Goal: Information Seeking & Learning: Learn about a topic

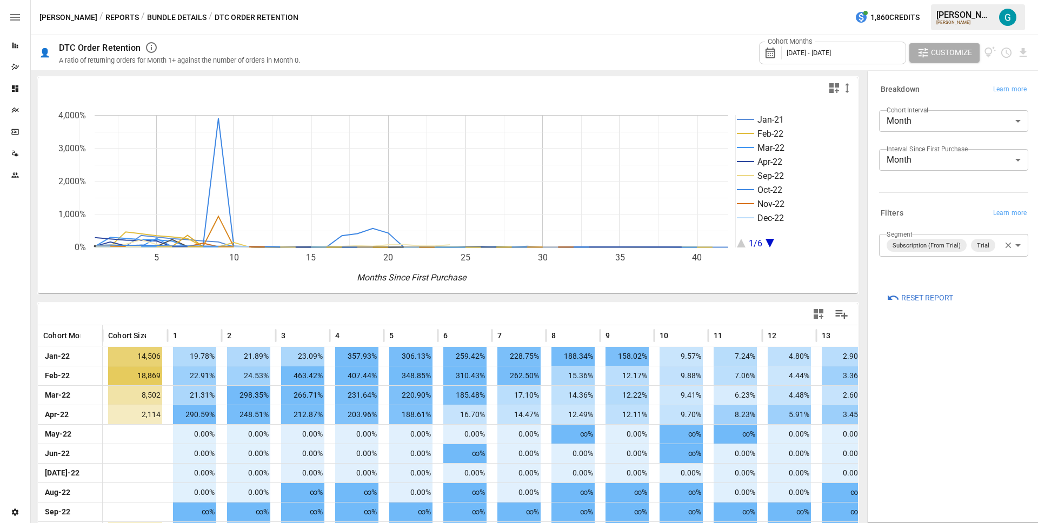
click at [1006, 242] on icon "button" at bounding box center [1008, 246] width 10 height 10
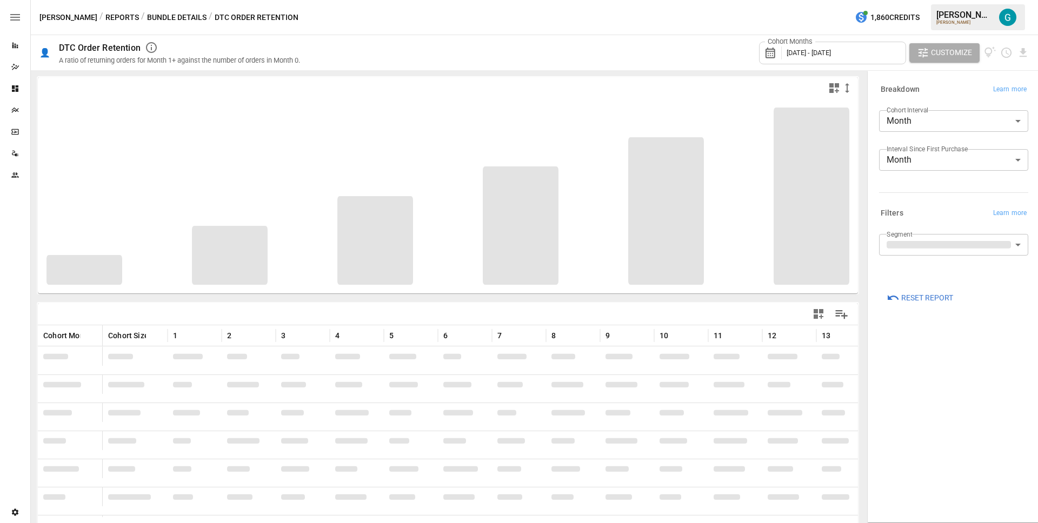
click at [959, 0] on body "Reports Dazzler Studio Dashboards Plans SmartModel ™ Data Sources Team Settings…" at bounding box center [519, 0] width 1038 height 0
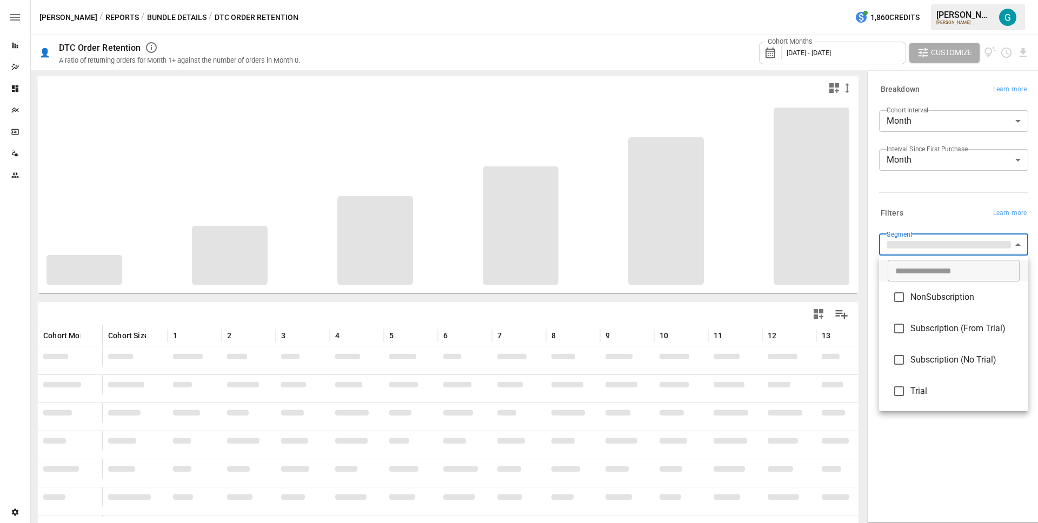
click at [953, 295] on span "NonSubscription" at bounding box center [964, 297] width 109 height 13
type input "**********"
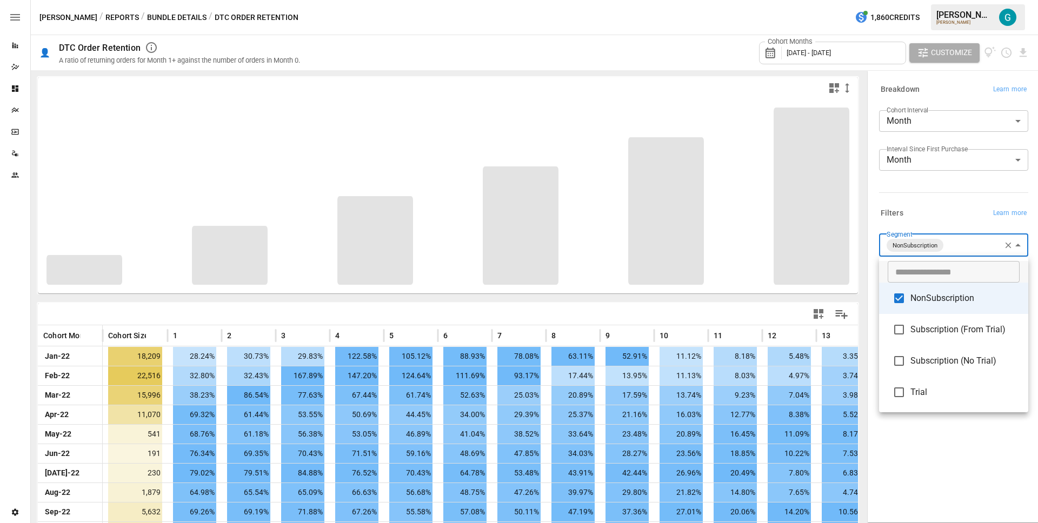
click at [938, 205] on div at bounding box center [519, 261] width 1038 height 523
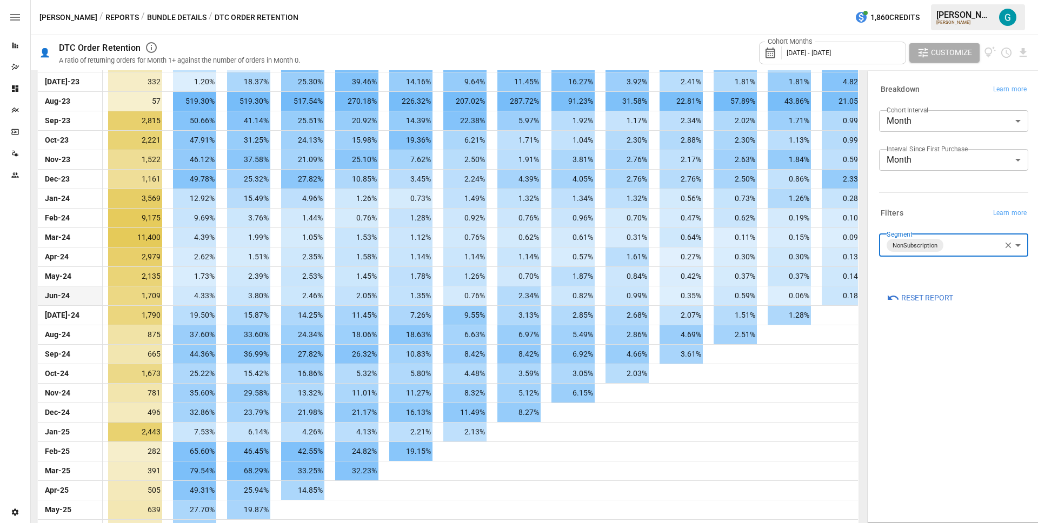
scroll to position [656, 0]
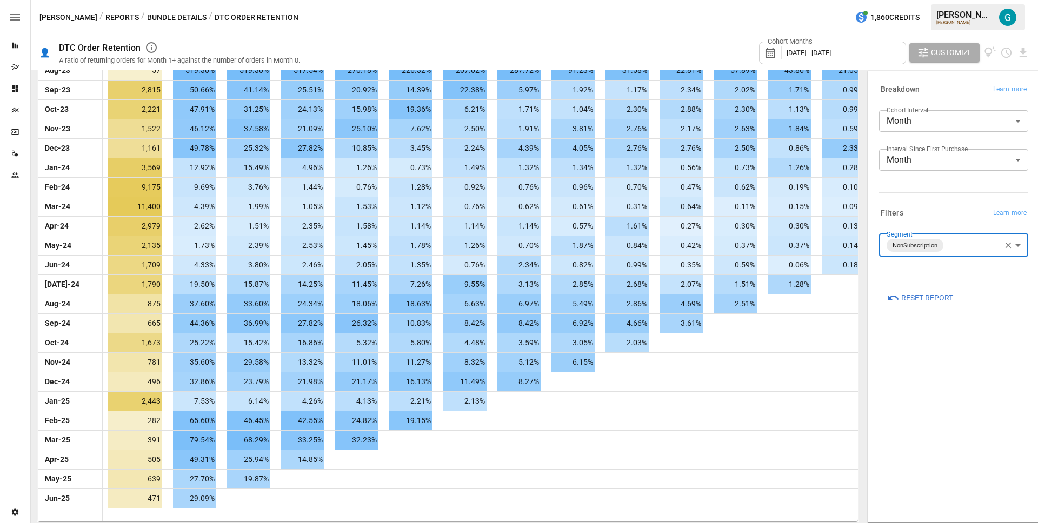
click at [957, 0] on body "Reports Dazzler Studio Dashboards Plans SmartModel ™ Data Sources Team Settings…" at bounding box center [519, 0] width 1038 height 0
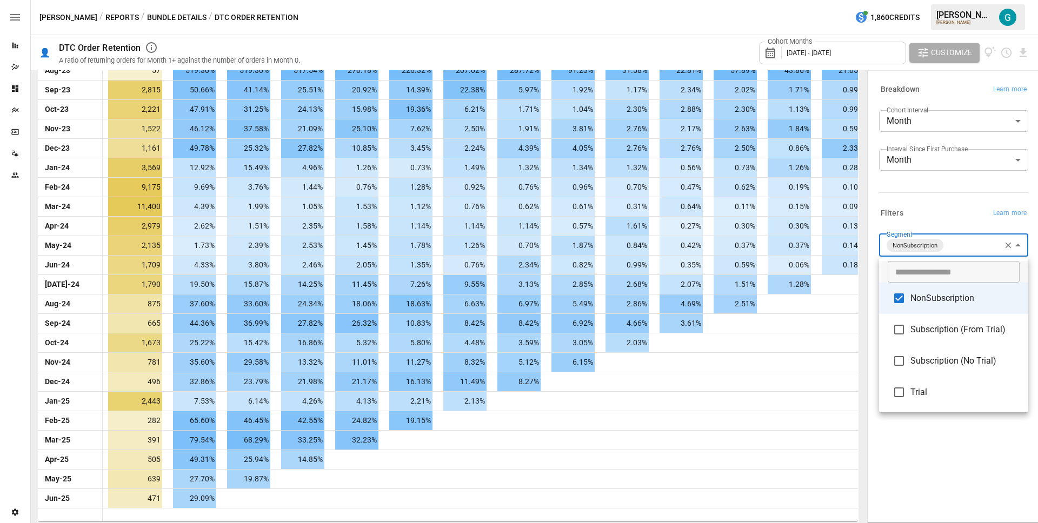
click at [916, 478] on div at bounding box center [519, 261] width 1038 height 523
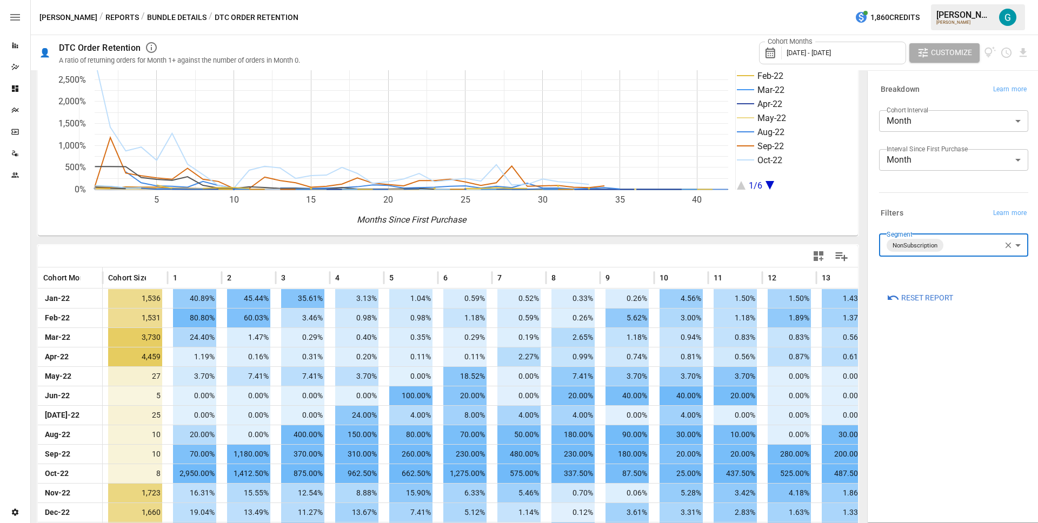
scroll to position [0, 0]
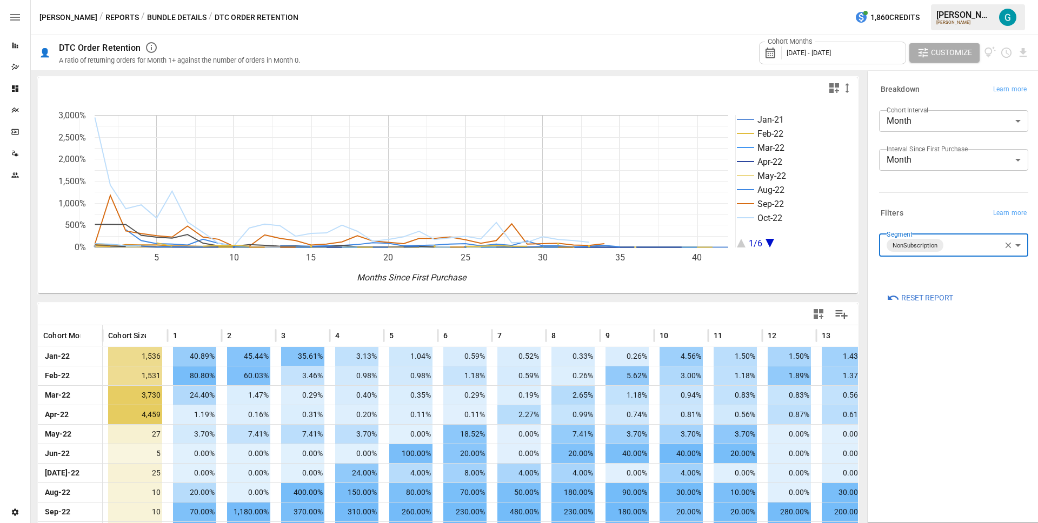
click at [150, 5] on div "Bobbie / Reports / Bundle Details / DTC Order Retention 1,860 Credits Gavin A. …" at bounding box center [534, 17] width 1007 height 35
click at [150, 18] on button "Bundle Details" at bounding box center [176, 18] width 59 height 14
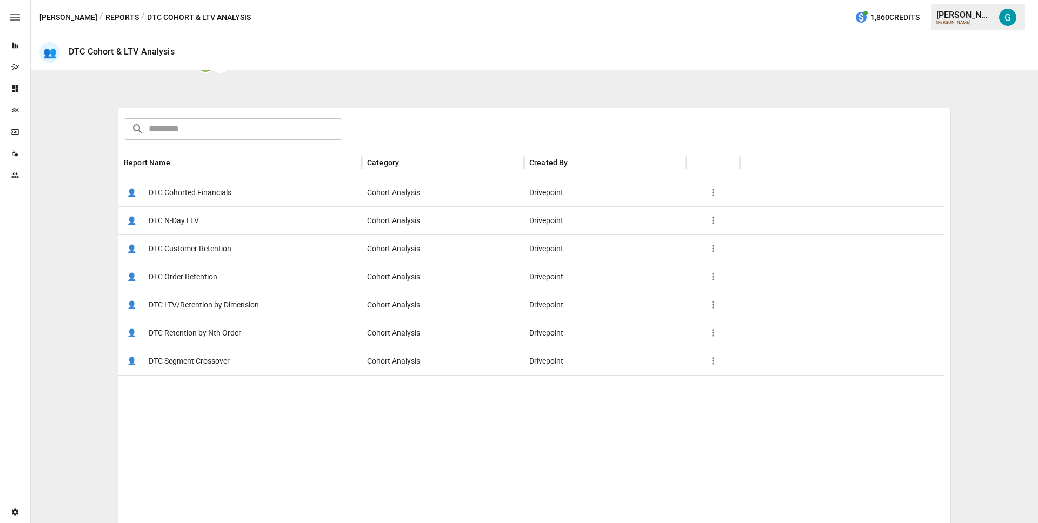
scroll to position [155, 0]
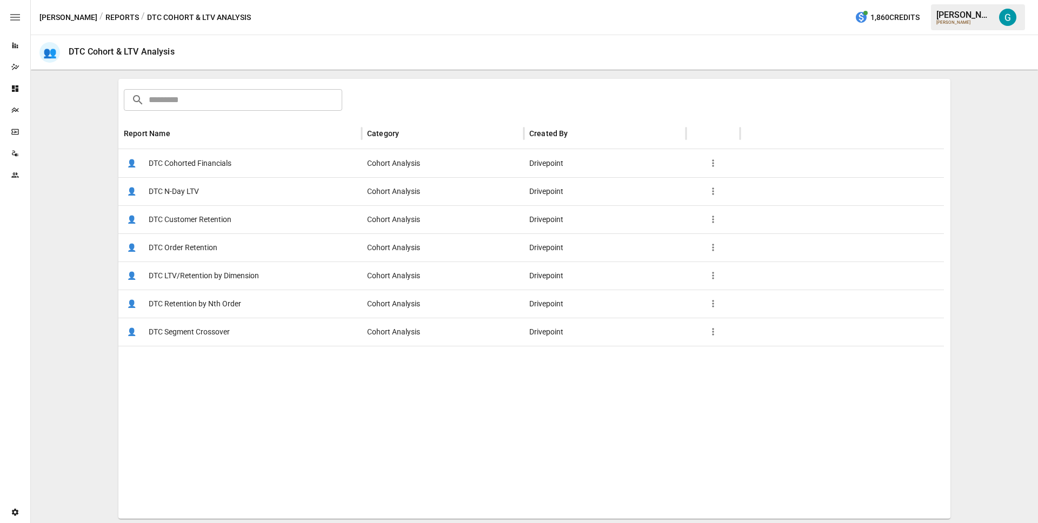
click at [191, 334] on span "DTC Segment Crossover" at bounding box center [189, 332] width 81 height 28
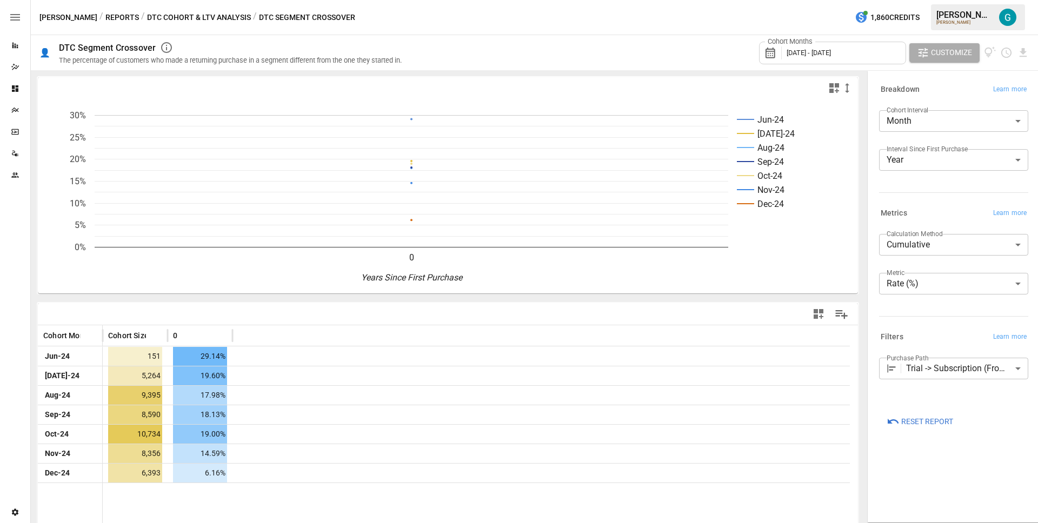
click at [954, 0] on body "**********" at bounding box center [519, 0] width 1038 height 0
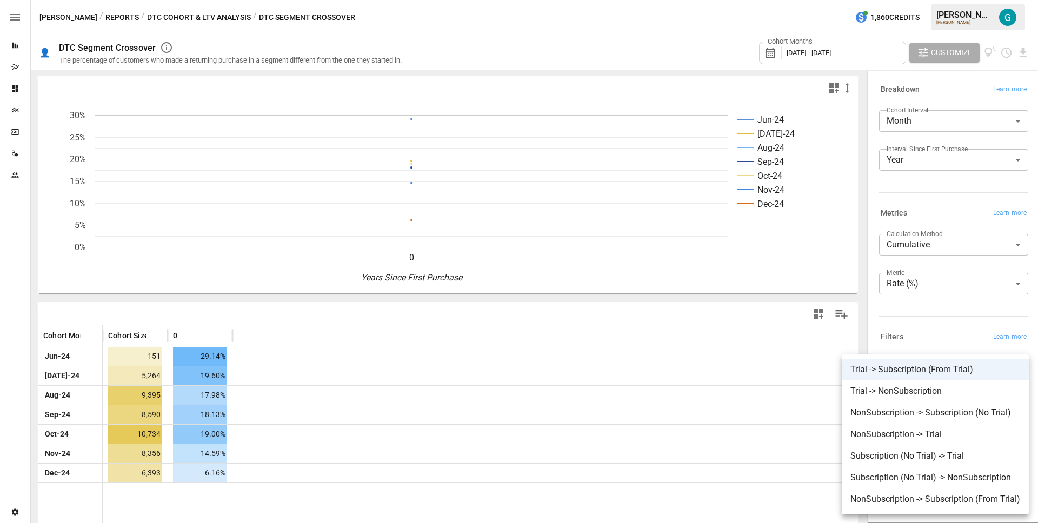
click at [940, 305] on div at bounding box center [519, 261] width 1038 height 523
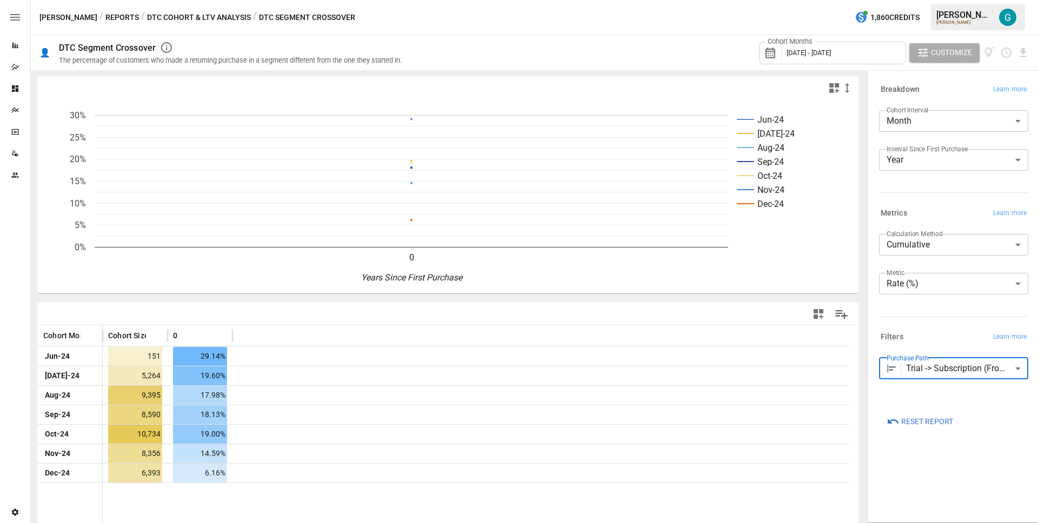
click at [924, 426] on span "Reset Report" at bounding box center [927, 422] width 52 height 14
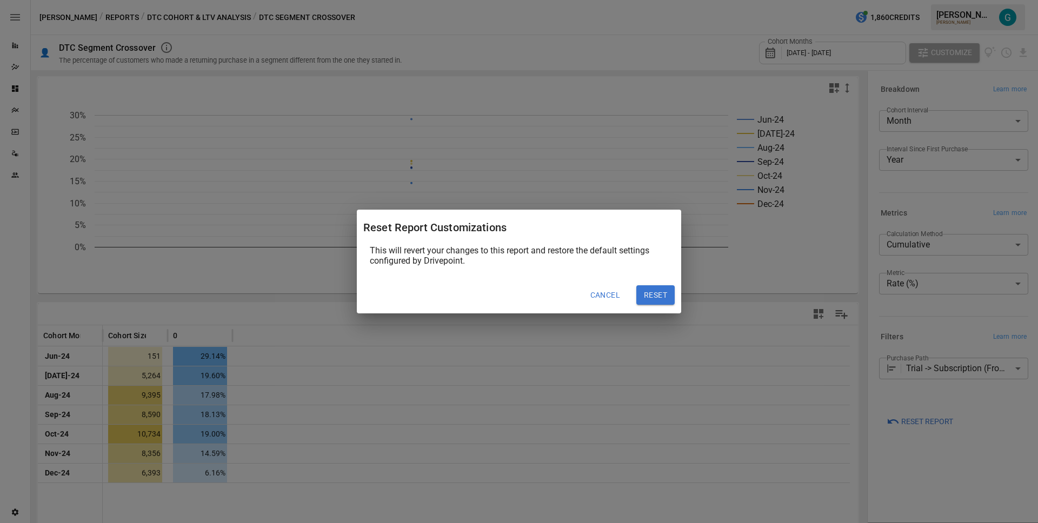
click at [653, 296] on button "Reset" at bounding box center [655, 294] width 38 height 19
type input "*****"
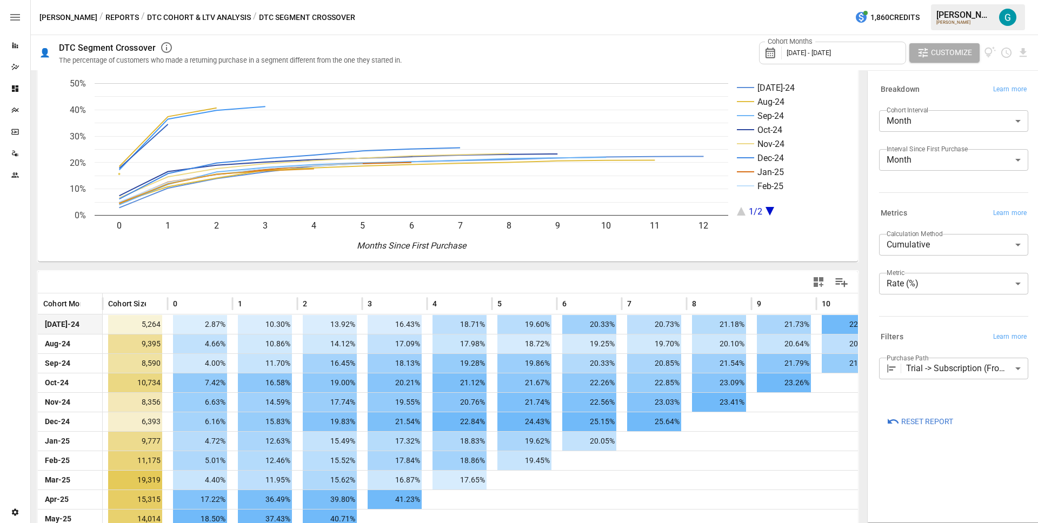
scroll to position [91, 0]
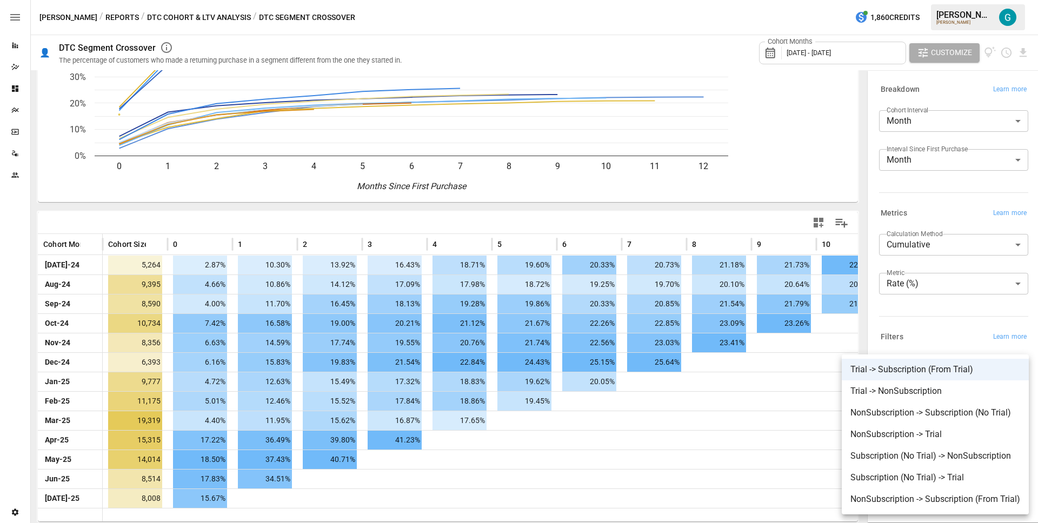
click at [980, 0] on body "Reports Dazzler Studio Dashboards Plans SmartModel ™ Data Sources Team Settings…" at bounding box center [519, 0] width 1038 height 0
click at [932, 394] on span "Trial -> NonSubscription" at bounding box center [935, 391] width 170 height 13
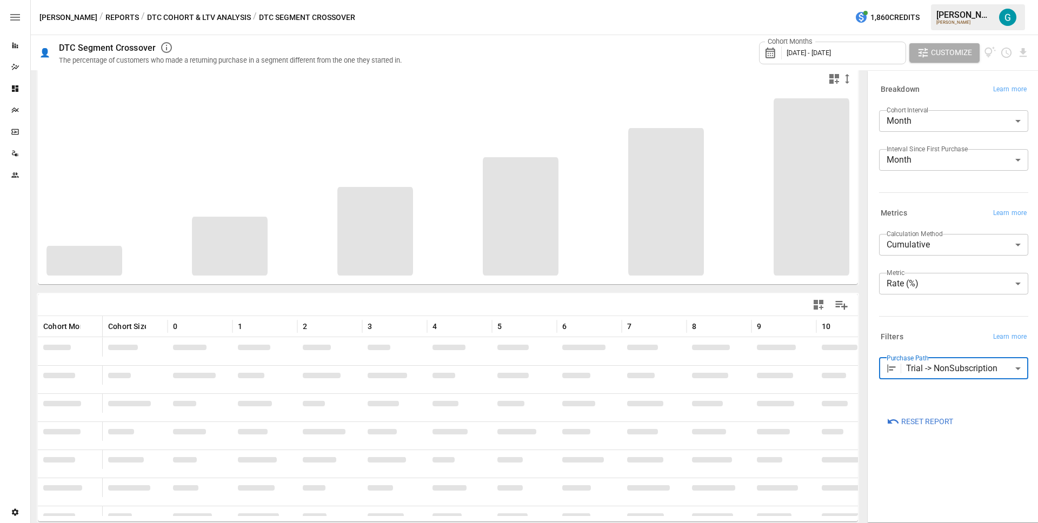
scroll to position [91, 0]
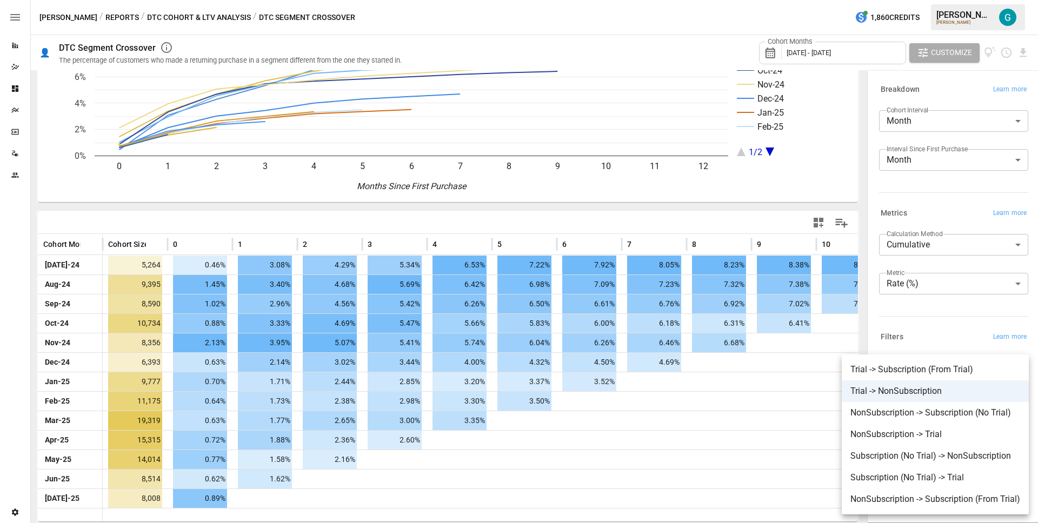
click at [945, 0] on body "Reports Dazzler Studio Dashboards Plans SmartModel ™ Data Sources Team Settings…" at bounding box center [519, 0] width 1038 height 0
click at [933, 416] on span "NonSubscription -> Subscription (No Trial)" at bounding box center [935, 412] width 170 height 13
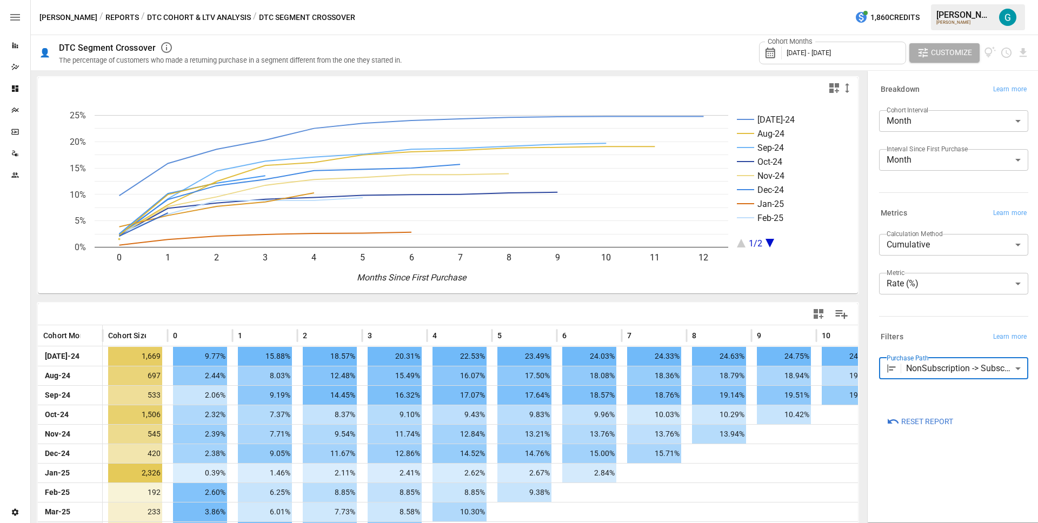
scroll to position [91, 0]
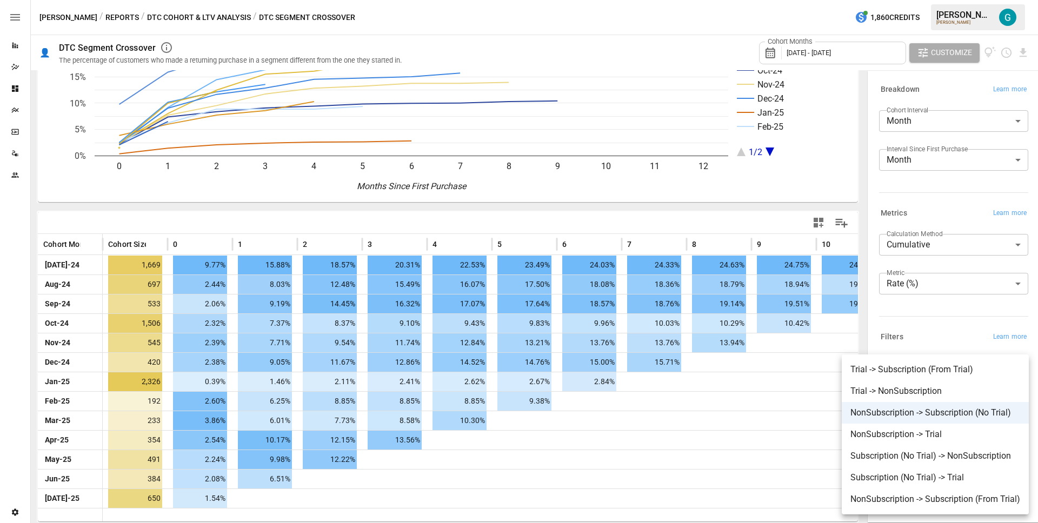
click at [930, 0] on body "Reports Dazzler Studio Dashboards Plans SmartModel ™ Data Sources Team Settings…" at bounding box center [519, 0] width 1038 height 0
click at [933, 456] on span "Subscription (No Trial) -> NonSubscription" at bounding box center [935, 456] width 170 height 13
type input "**********"
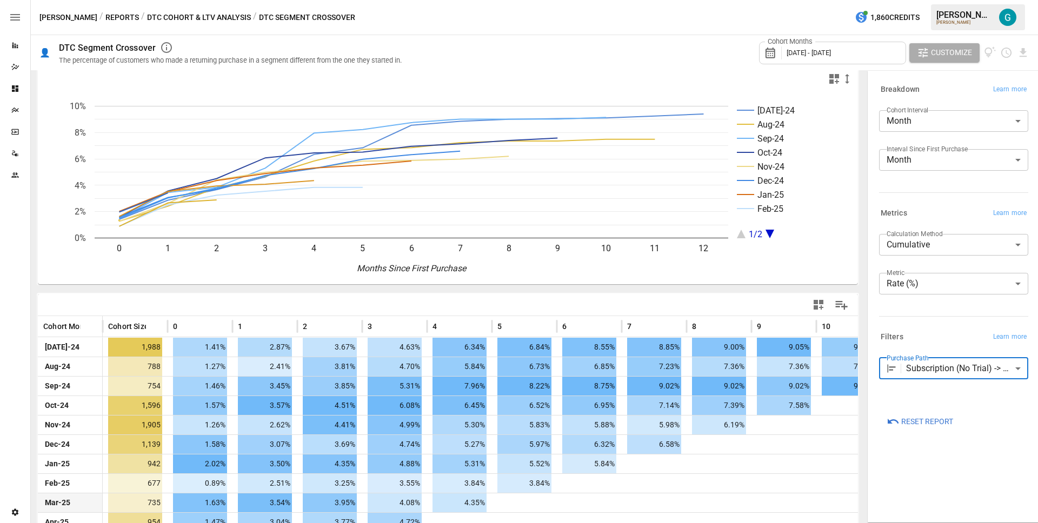
scroll to position [91, 0]
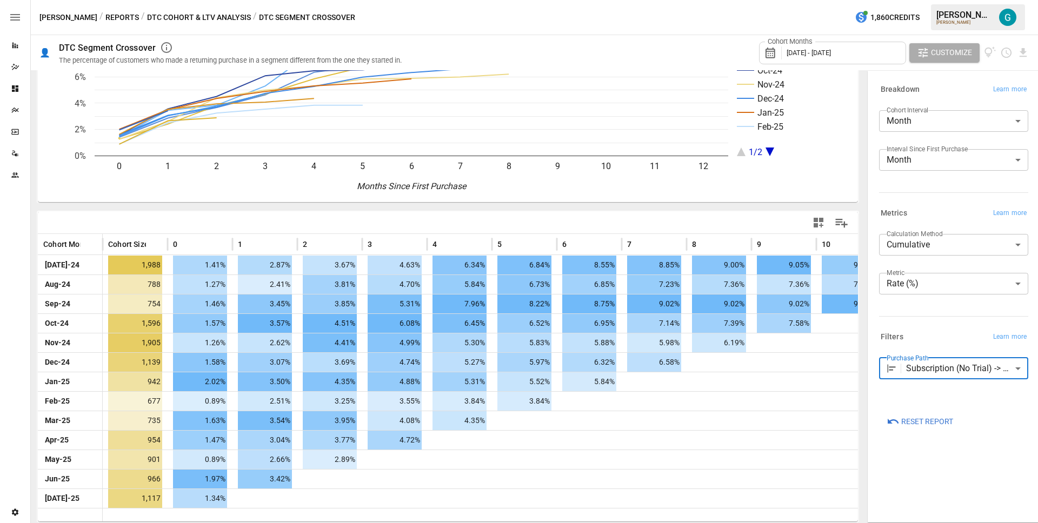
click at [947, 0] on body "Reports Dazzler Studio Dashboards Plans SmartModel ™ Data Sources Team Settings…" at bounding box center [519, 0] width 1038 height 0
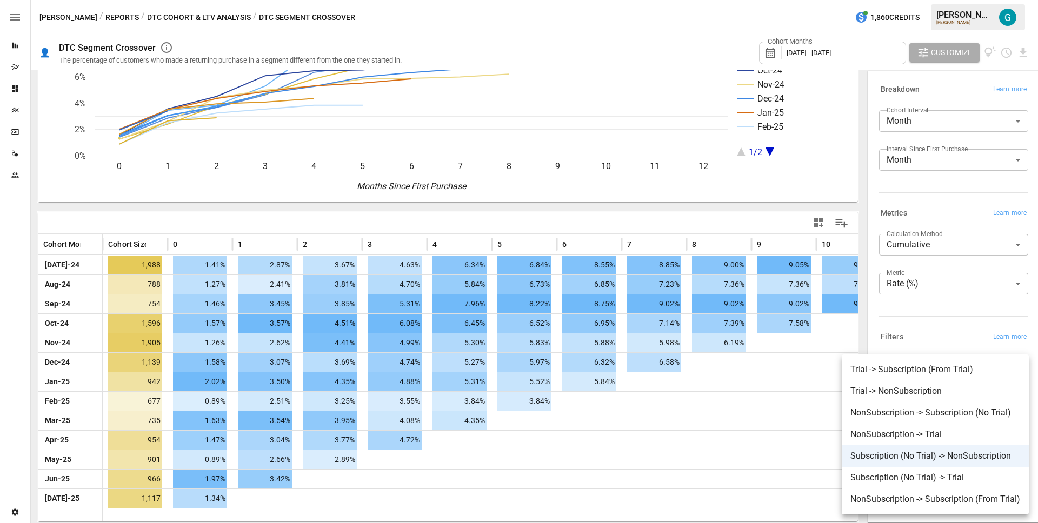
click at [942, 320] on div at bounding box center [519, 261] width 1038 height 523
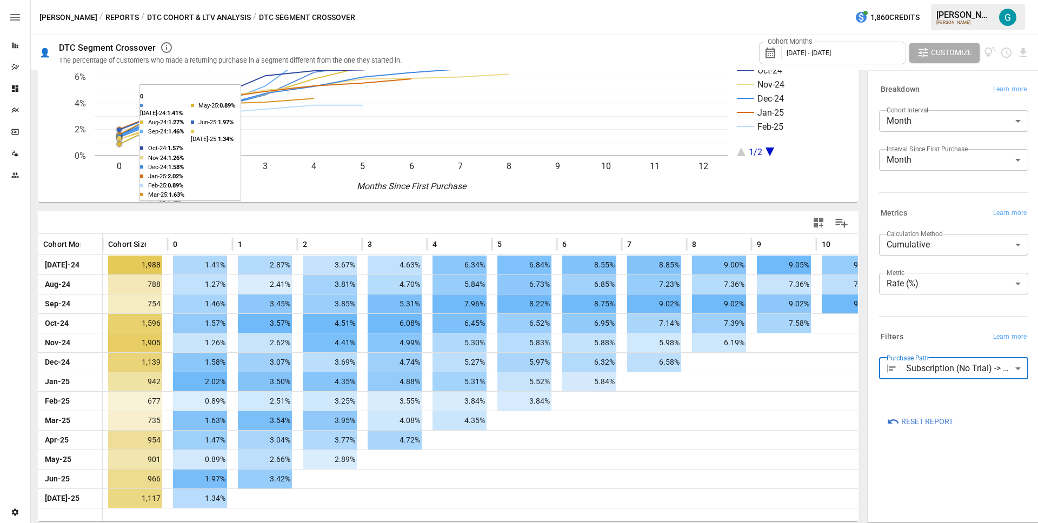
click at [159, 11] on button "DTC Cohort & LTV Analysis" at bounding box center [199, 18] width 104 height 14
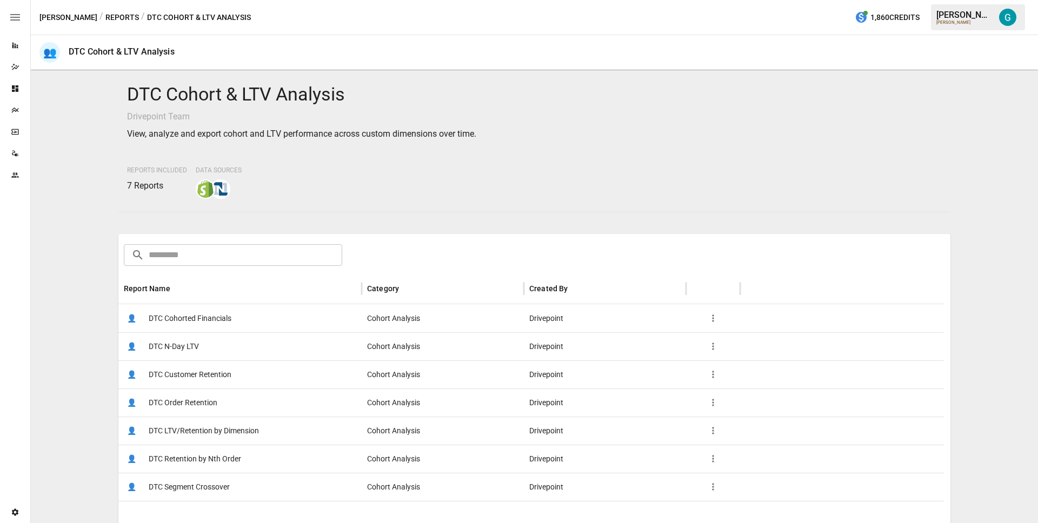
click at [195, 402] on span "DTC Order Retention" at bounding box center [183, 403] width 69 height 28
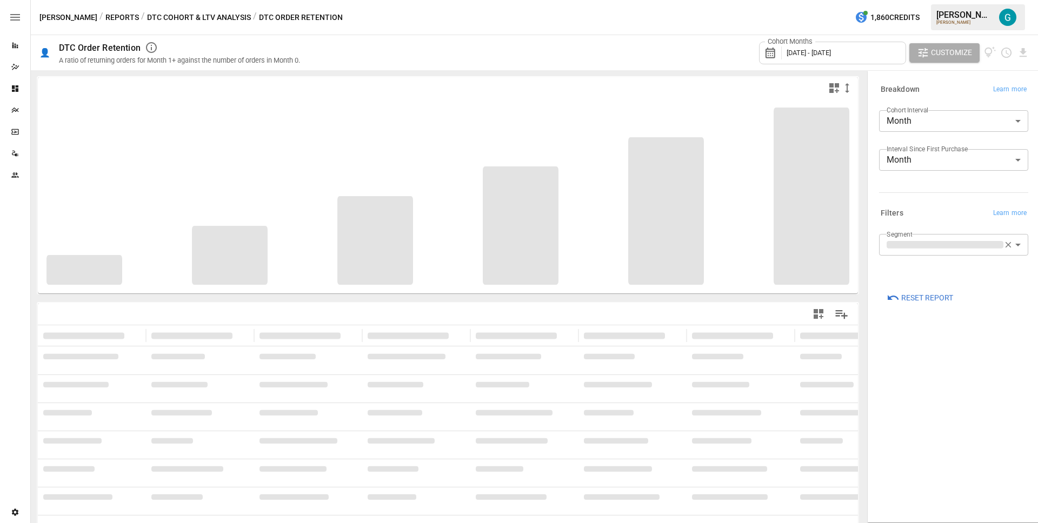
click at [916, 0] on body "**********" at bounding box center [519, 0] width 1038 height 0
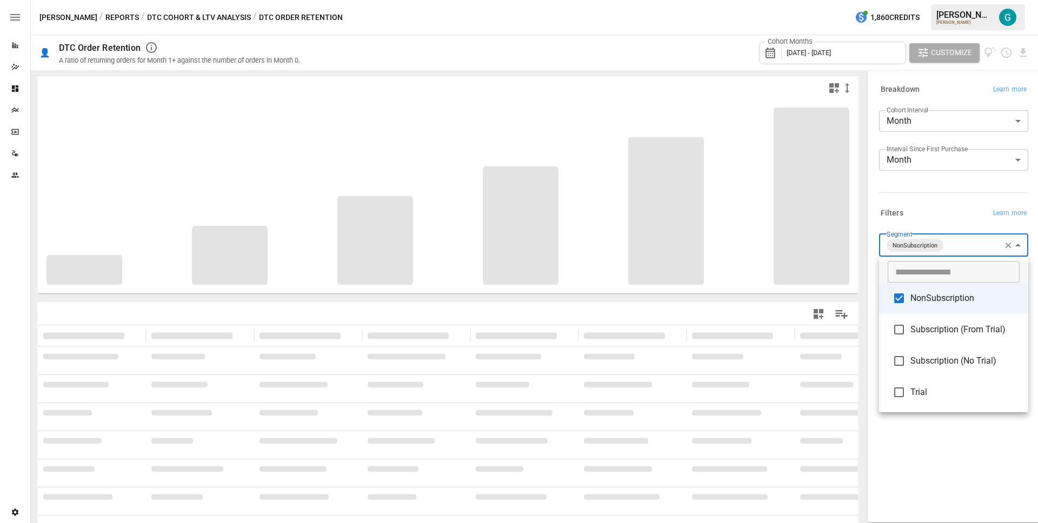
click at [932, 204] on div at bounding box center [519, 261] width 1038 height 523
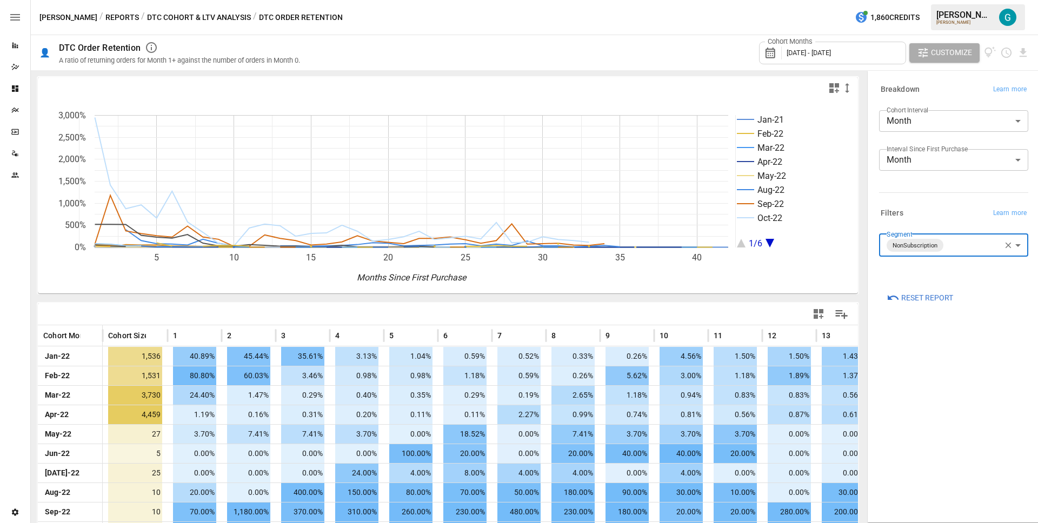
click at [953, 0] on body "Reports Dazzler Studio Dashboards Plans SmartModel ™ Data Sources Team Settings…" at bounding box center [519, 0] width 1038 height 0
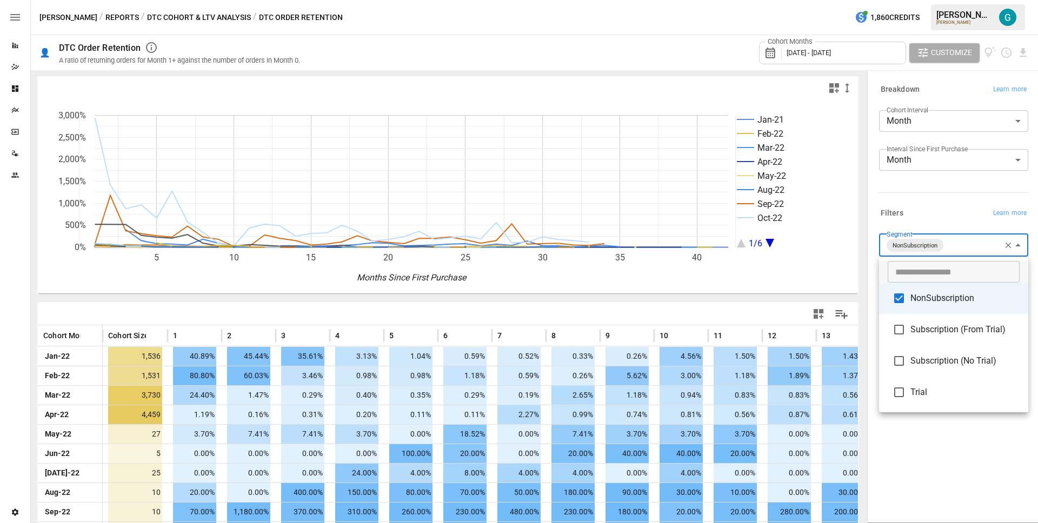
click at [956, 399] on li "Trial" at bounding box center [953, 392] width 149 height 31
type input "**********"
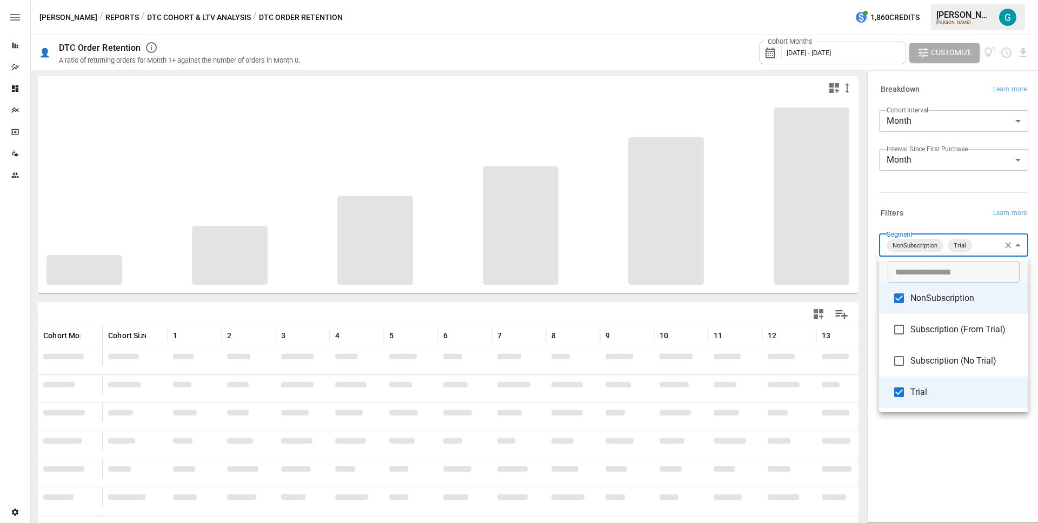
click at [927, 211] on div at bounding box center [519, 261] width 1038 height 523
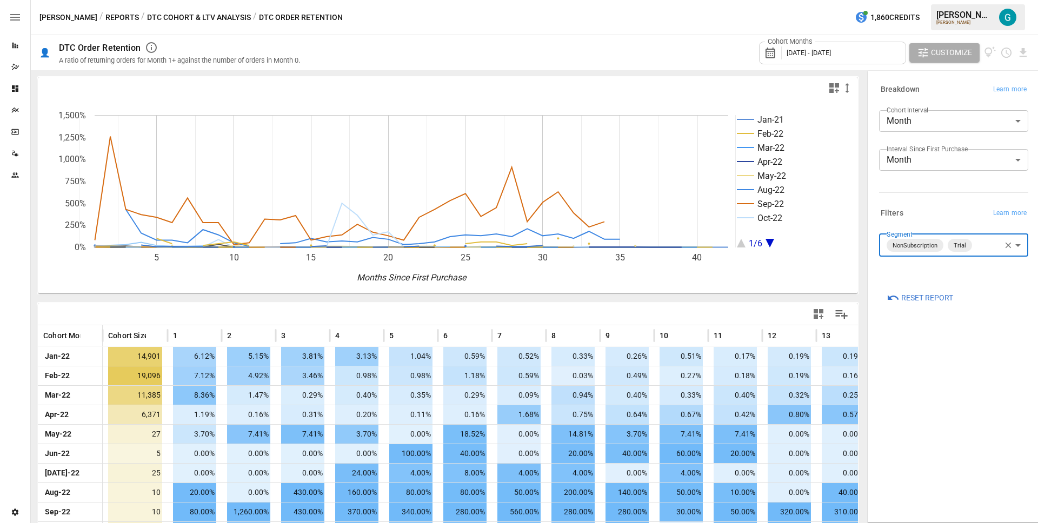
click at [918, 303] on span "Reset Report" at bounding box center [927, 298] width 52 height 14
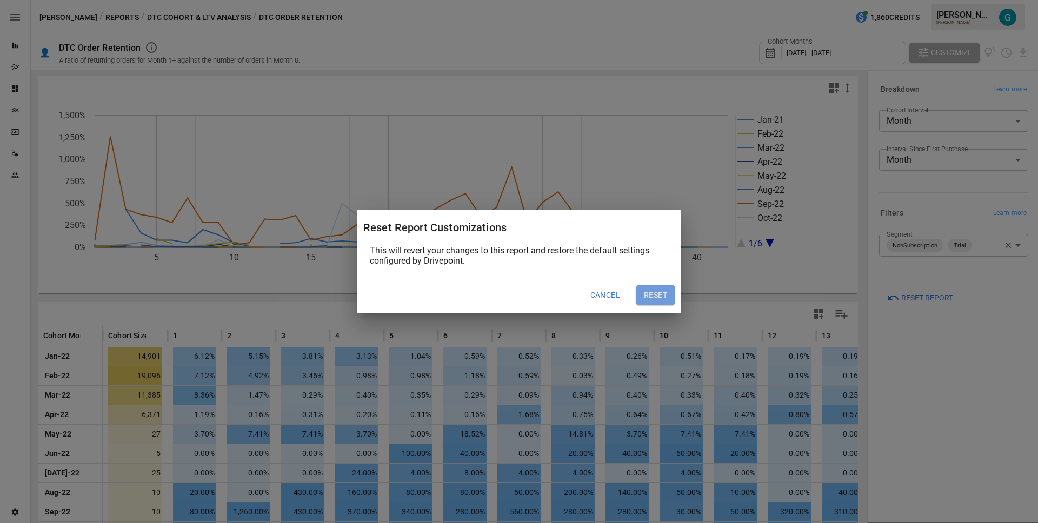
click at [658, 292] on button "Reset" at bounding box center [655, 294] width 38 height 19
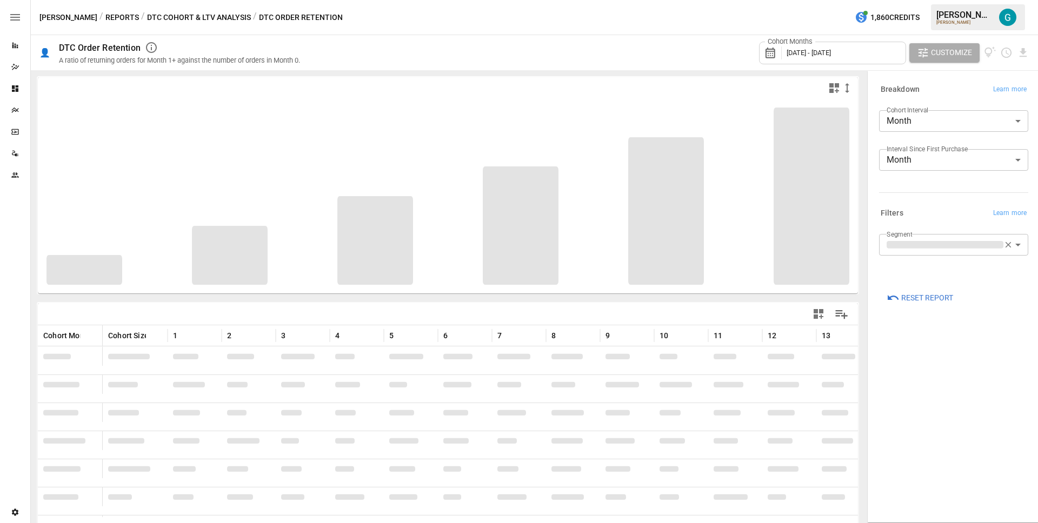
click at [936, 0] on body "Reports Dazzler Studio Dashboards Plans SmartModel ™ Data Sources Team Settings…" at bounding box center [519, 0] width 1038 height 0
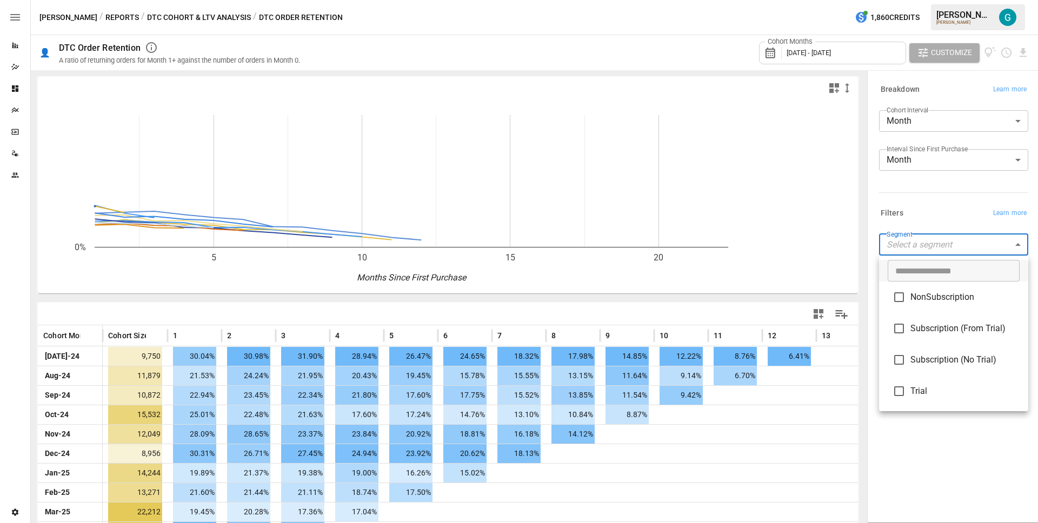
click at [932, 294] on span "NonSubscription" at bounding box center [964, 297] width 109 height 13
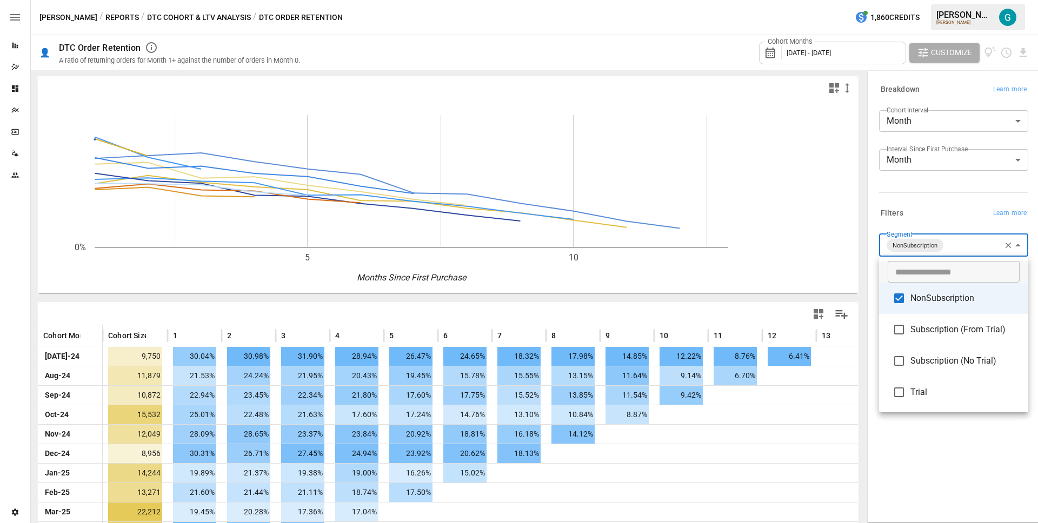
click at [930, 396] on span "Trial" at bounding box center [964, 392] width 109 height 13
type input "**********"
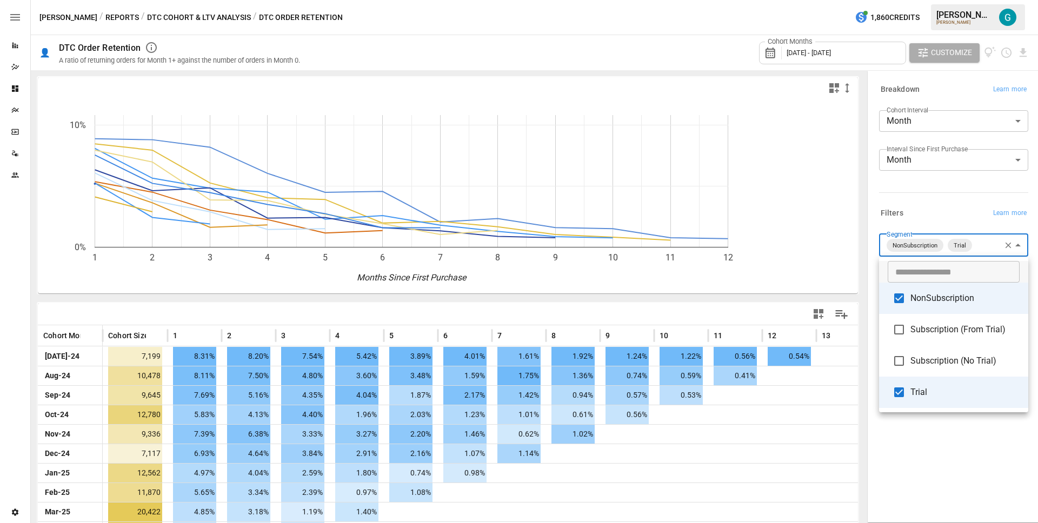
click at [914, 183] on div at bounding box center [519, 261] width 1038 height 523
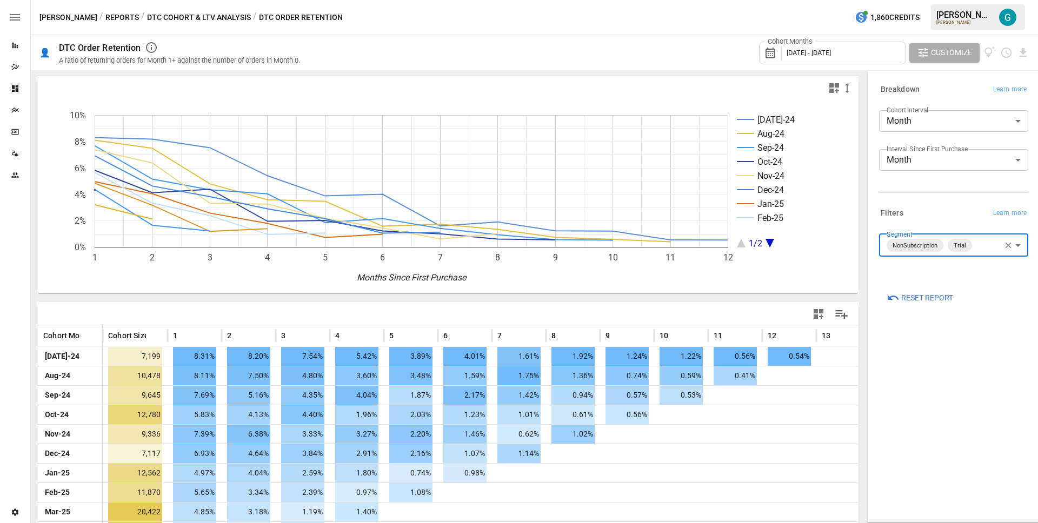
click at [1010, 245] on icon "button" at bounding box center [1008, 246] width 10 height 10
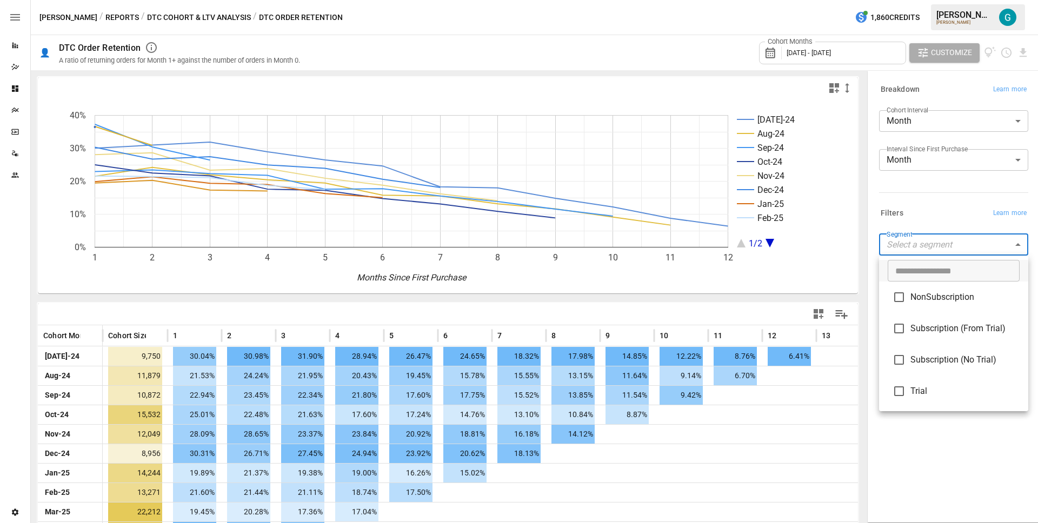
click at [947, 0] on body "Reports Dazzler Studio Dashboards Plans SmartModel ™ Data Sources Team Settings…" at bounding box center [519, 0] width 1038 height 0
drag, startPoint x: 926, startPoint y: 388, endPoint x: 924, endPoint y: 378, distance: 10.6
click at [927, 387] on span "Trial" at bounding box center [964, 391] width 109 height 13
click at [924, 301] on span "NonSubscription" at bounding box center [964, 298] width 109 height 13
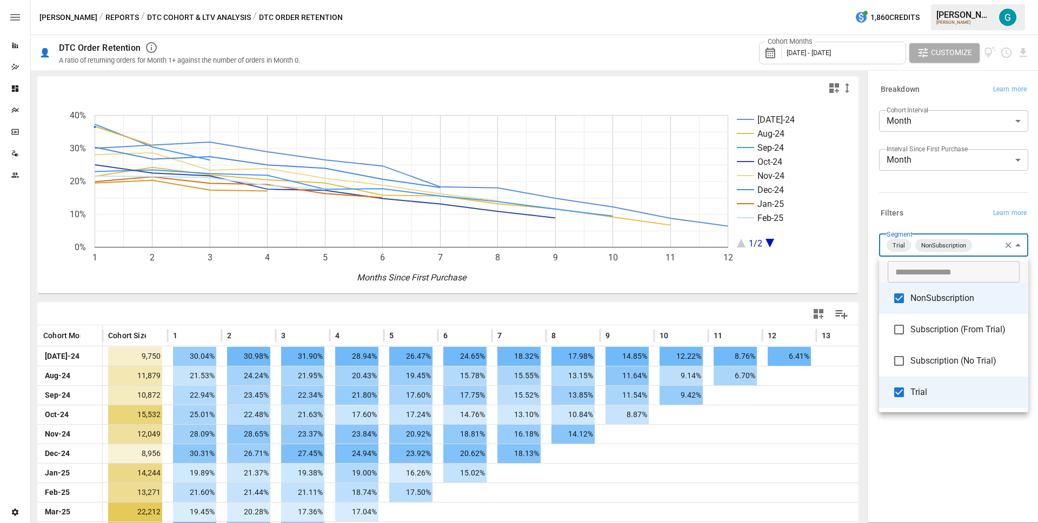
click at [934, 201] on div at bounding box center [519, 261] width 1038 height 523
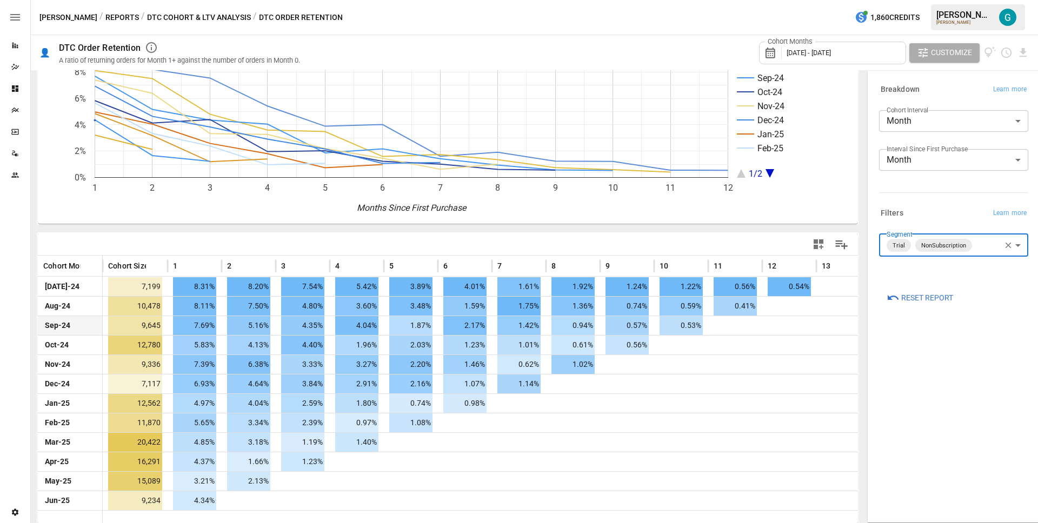
scroll to position [72, 0]
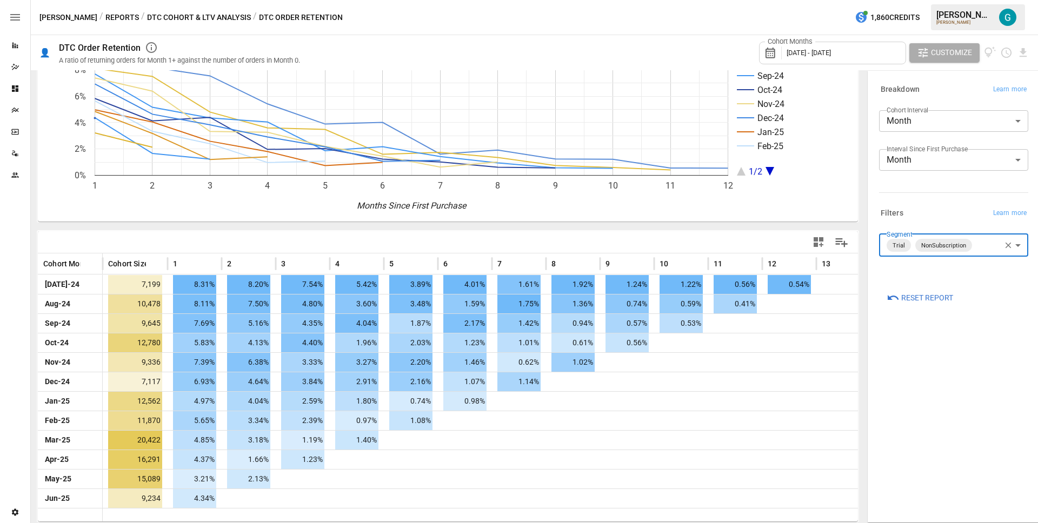
click at [987, 0] on body "Reports Dazzler Studio Dashboards Plans SmartModel ™ Data Sources Team Settings…" at bounding box center [519, 0] width 1038 height 0
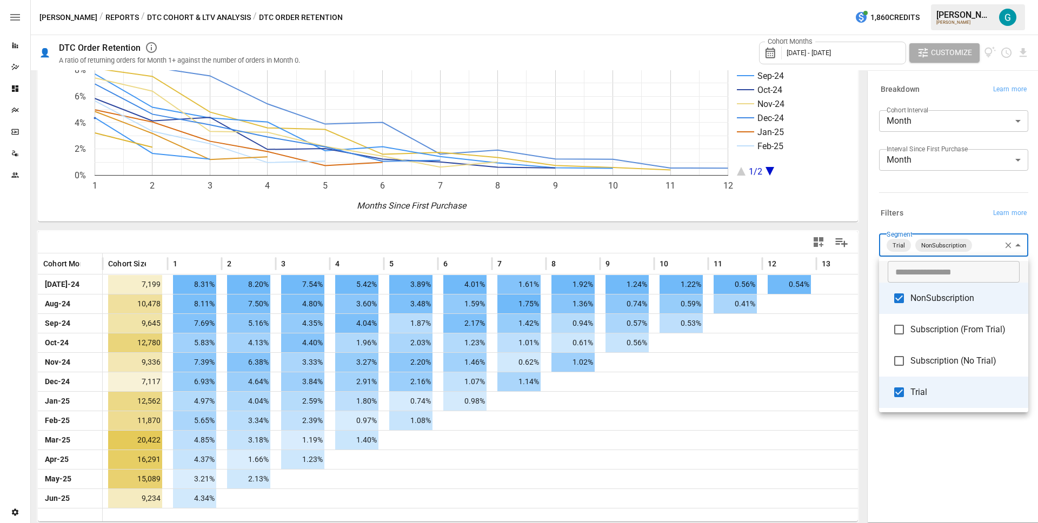
click at [931, 396] on span "Trial" at bounding box center [964, 392] width 109 height 13
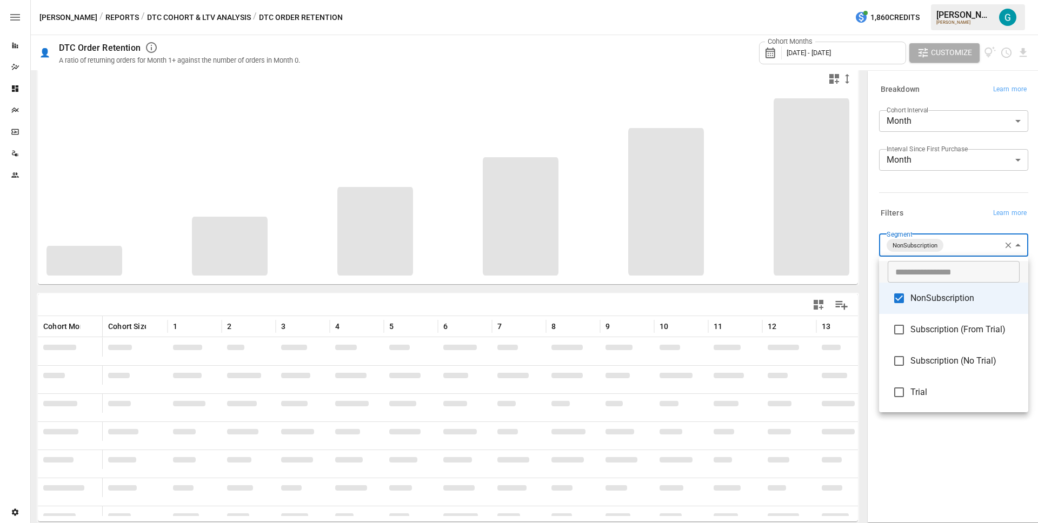
click at [926, 198] on div at bounding box center [519, 261] width 1038 height 523
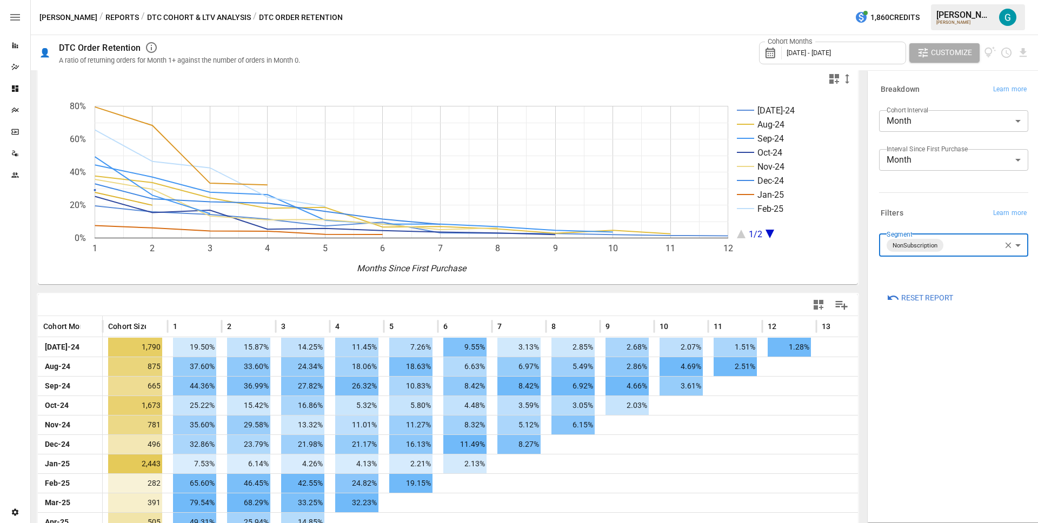
click at [972, 0] on body "Reports Dazzler Studio Dashboards Plans SmartModel ™ Data Sources Team Settings…" at bounding box center [519, 0] width 1038 height 0
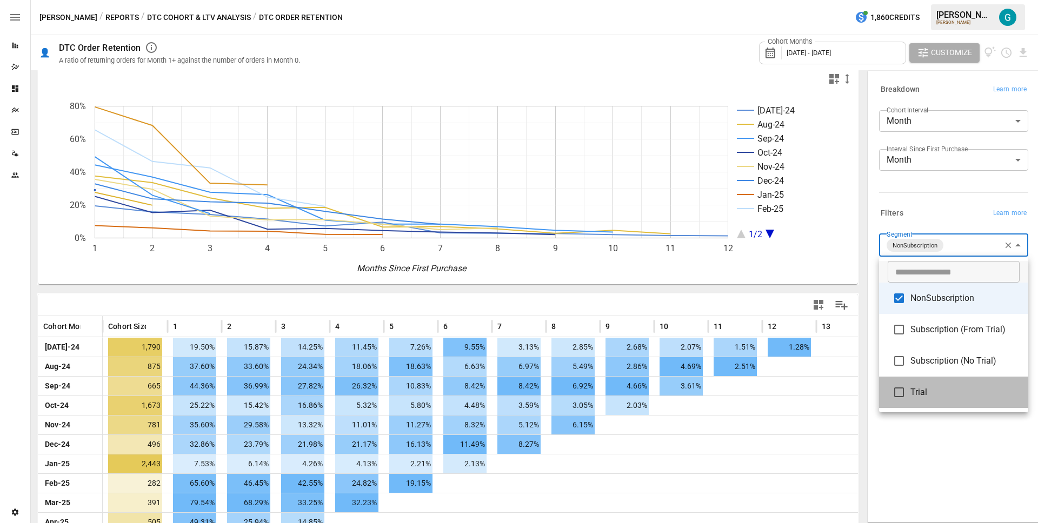
click at [951, 393] on span "Trial" at bounding box center [964, 392] width 109 height 13
type input "**********"
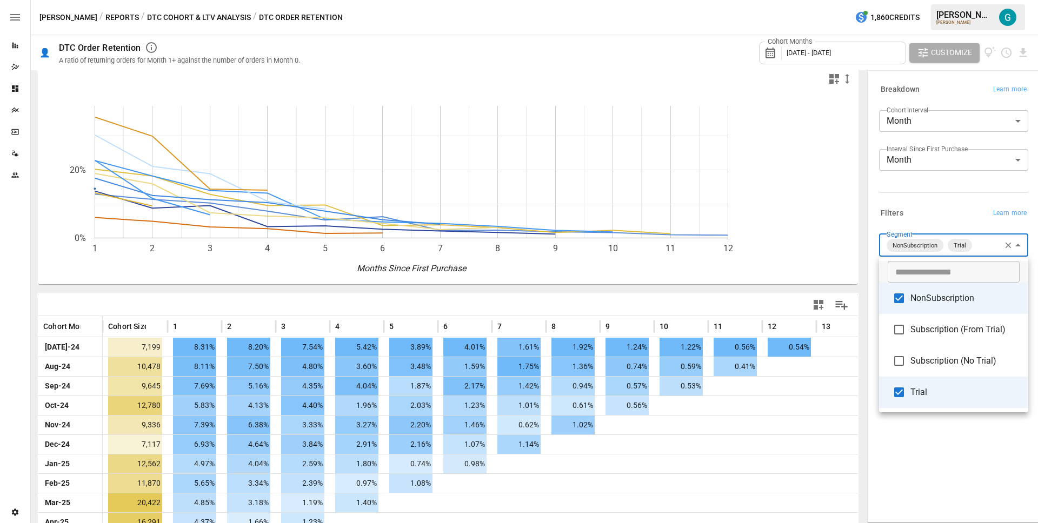
scroll to position [9, 0]
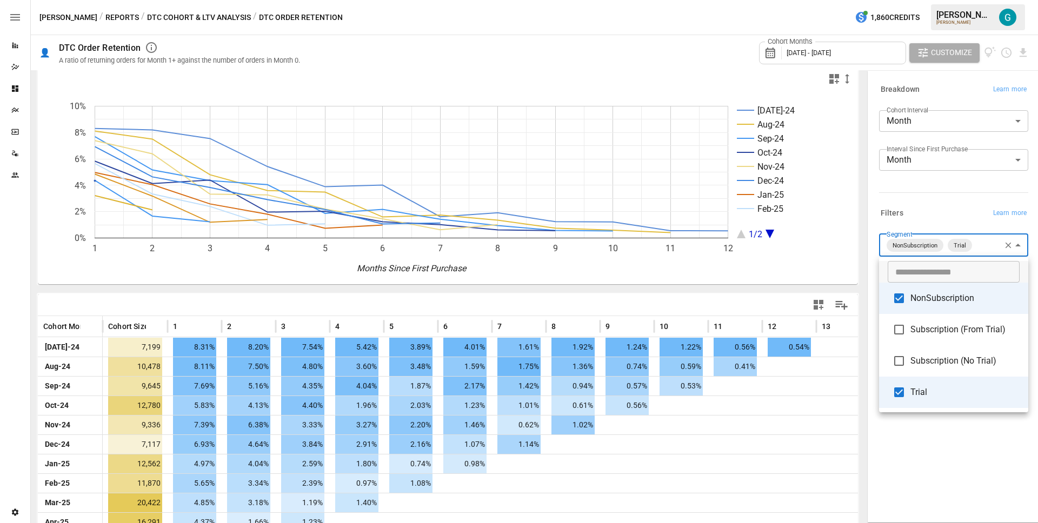
click at [911, 187] on div at bounding box center [519, 261] width 1038 height 523
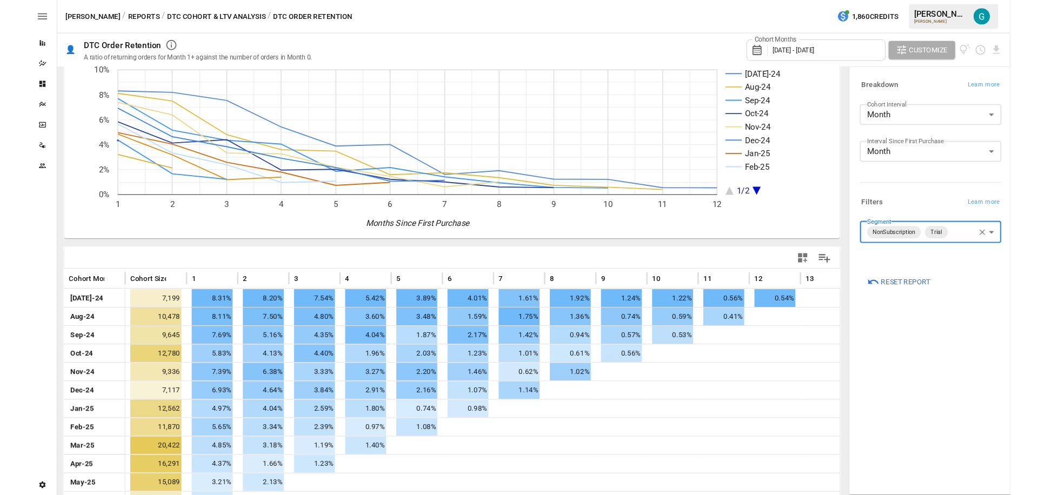
scroll to position [72, 0]
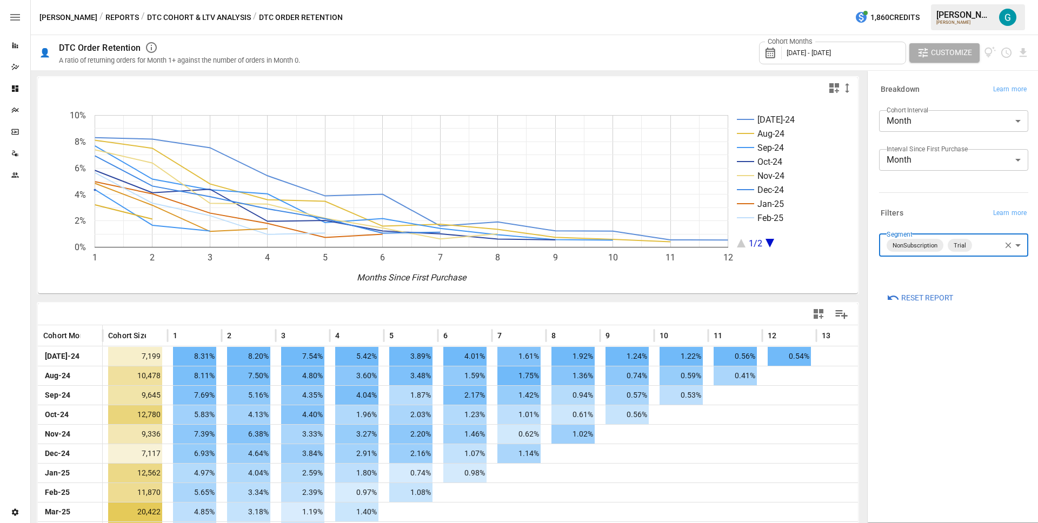
scroll to position [72, 0]
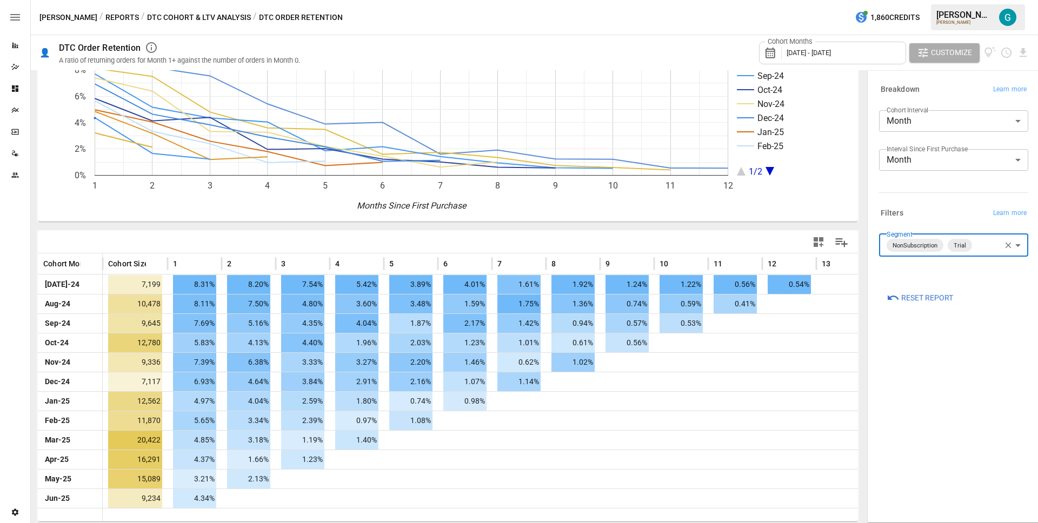
click at [992, 0] on body "Reports Dazzler Studio Dashboards Plans SmartModel ™ Data Sources Team Settings…" at bounding box center [519, 0] width 1038 height 0
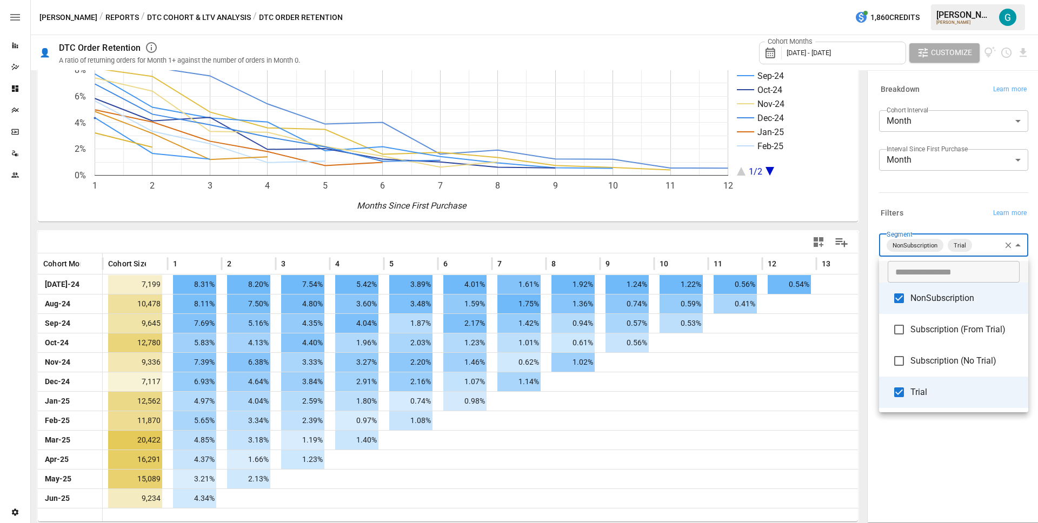
click at [963, 367] on span "Subscription (No Trial)" at bounding box center [964, 361] width 109 height 13
click at [954, 421] on div at bounding box center [519, 261] width 1038 height 523
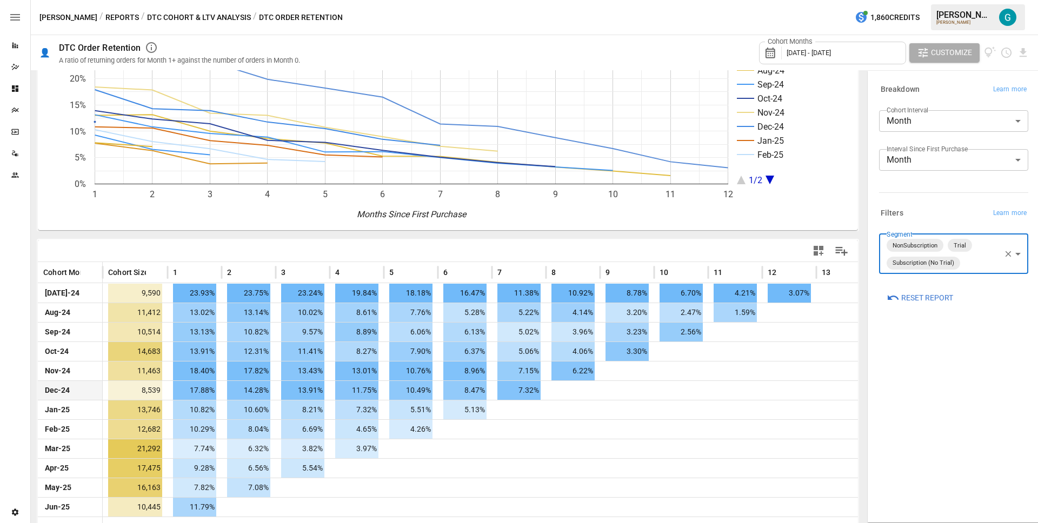
scroll to position [9, 0]
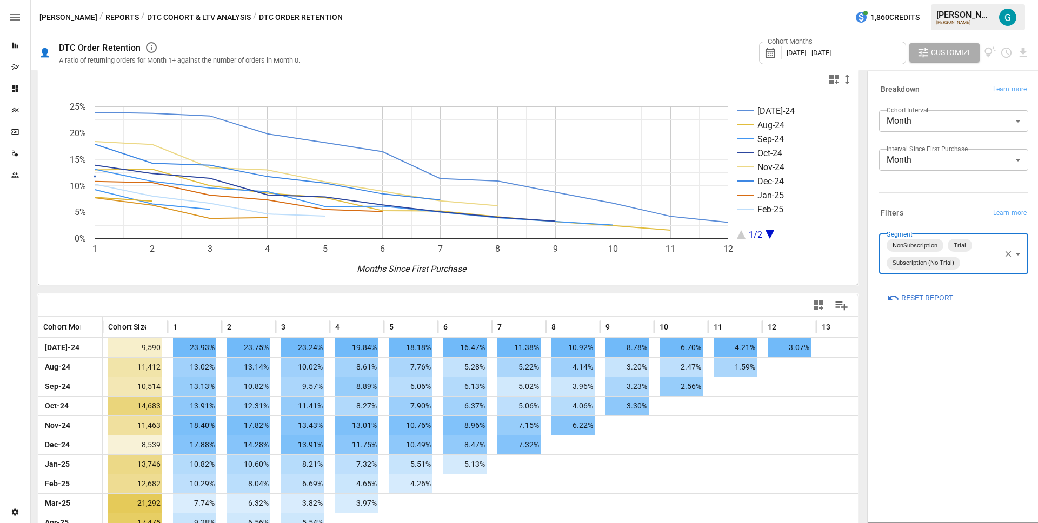
click at [969, 0] on body "Reports Dazzler Studio Dashboards Plans SmartModel ™ Data Sources Team Settings…" at bounding box center [519, 0] width 1038 height 0
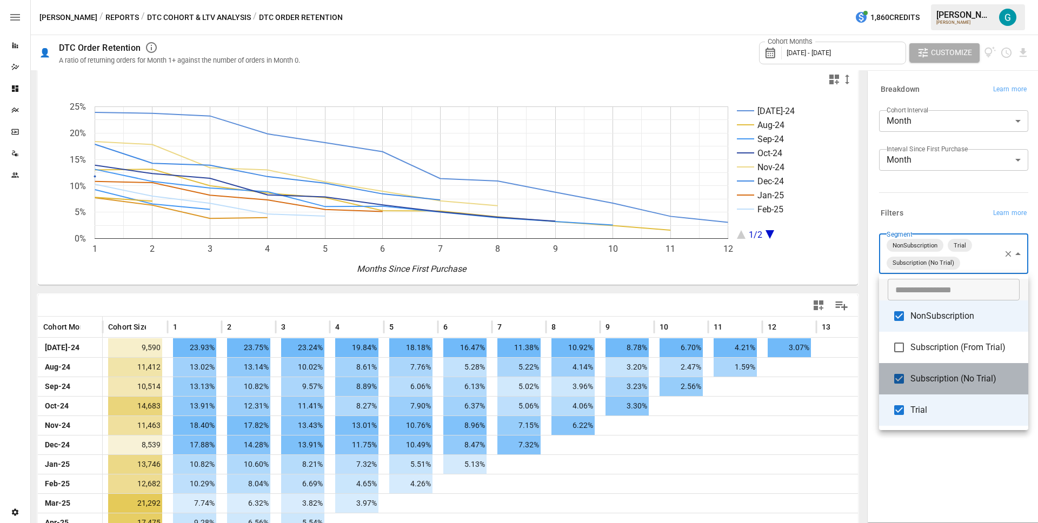
click at [946, 379] on span "Subscription (No Trial)" at bounding box center [964, 378] width 109 height 13
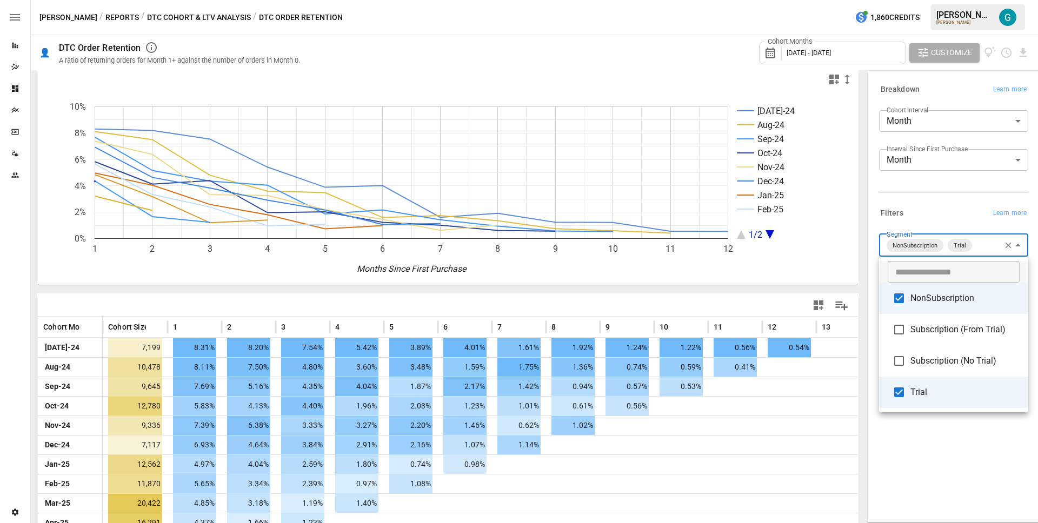
click at [933, 479] on div at bounding box center [519, 261] width 1038 height 523
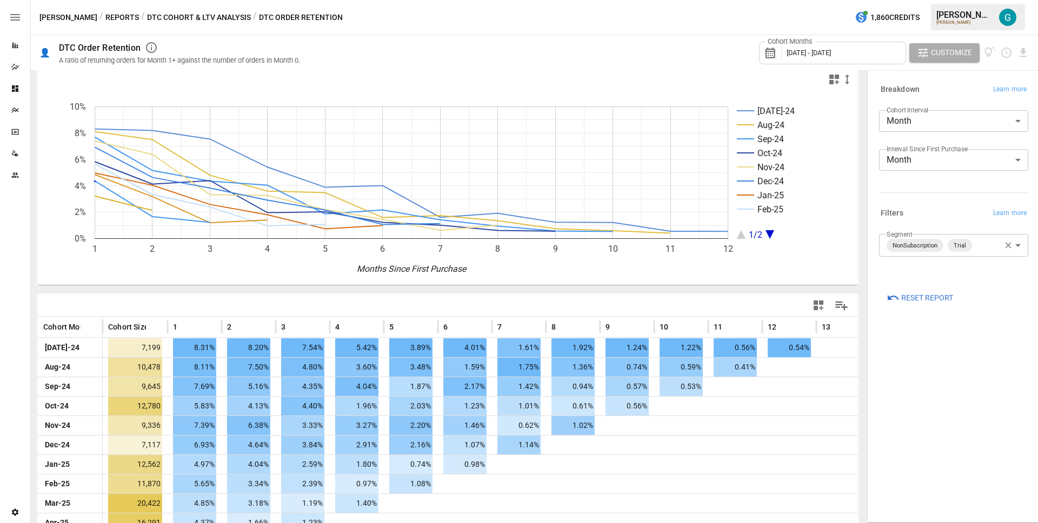
click at [931, 398] on div "**********" at bounding box center [953, 297] width 166 height 446
click at [987, 0] on body "Reports Dazzler Studio Dashboards Plans SmartModel ™ Data Sources Team Settings…" at bounding box center [519, 0] width 1038 height 0
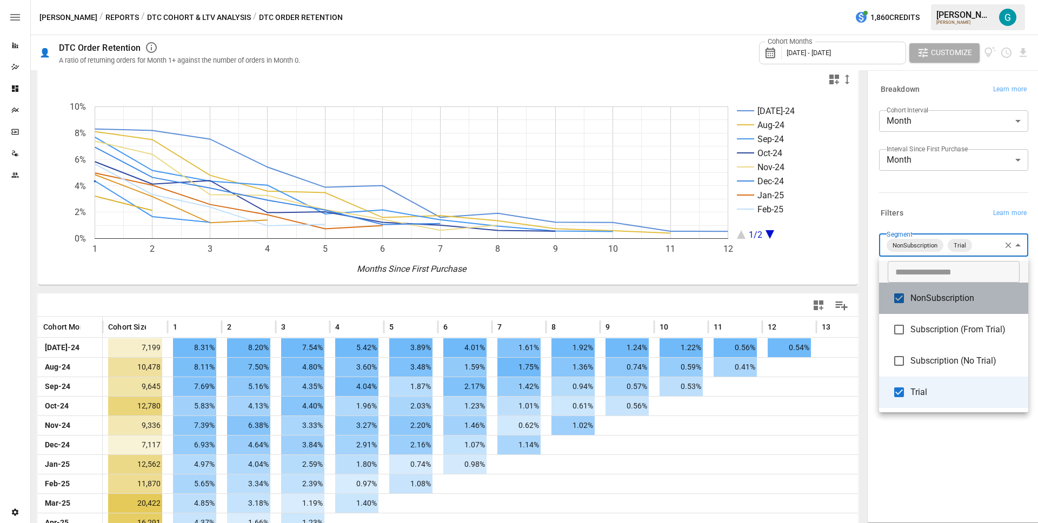
click at [969, 305] on li "NonSubscription" at bounding box center [953, 298] width 149 height 31
drag, startPoint x: 969, startPoint y: 335, endPoint x: 969, endPoint y: 370, distance: 35.7
click at [969, 335] on span "Subscription (From Trial)" at bounding box center [964, 329] width 109 height 13
type input "**********"
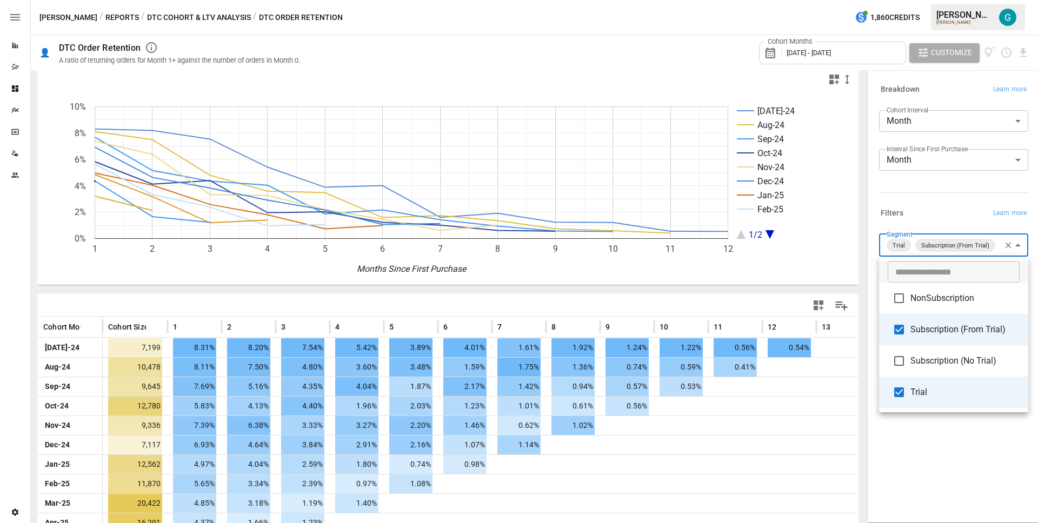
click at [955, 462] on div at bounding box center [519, 261] width 1038 height 523
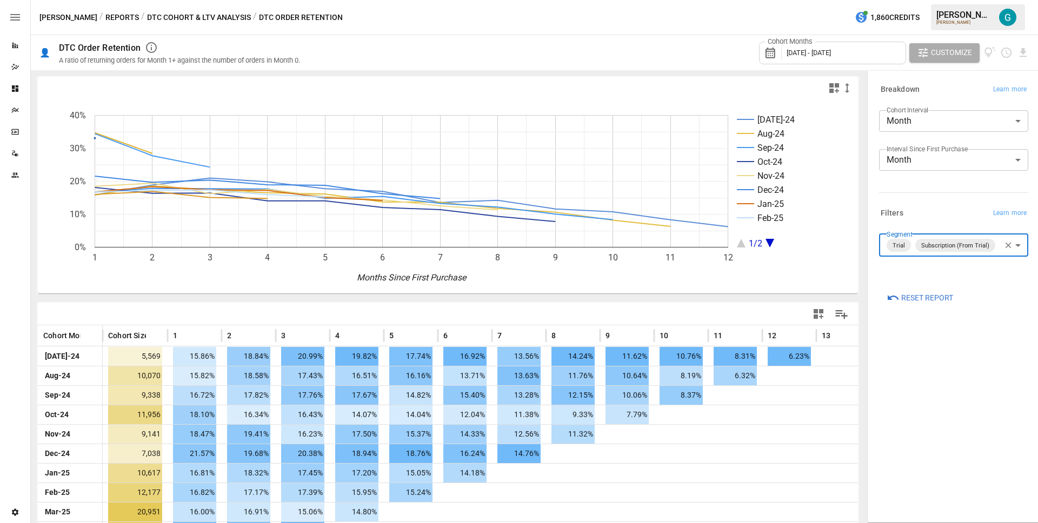
click at [249, 94] on div at bounding box center [448, 88] width 820 height 22
